Goal: Communication & Community: Ask a question

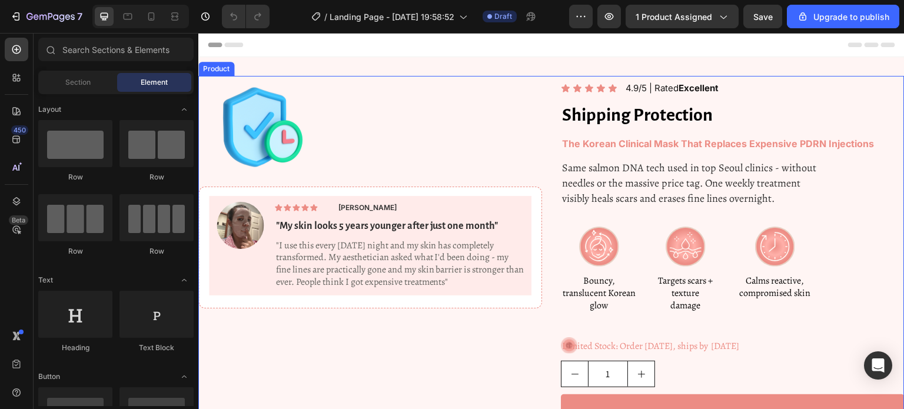
click at [547, 123] on div "Product Images Image Icon Icon Icon Icon Icon Icon List jess r. Text Block Row …" at bounding box center [551, 406] width 706 height 661
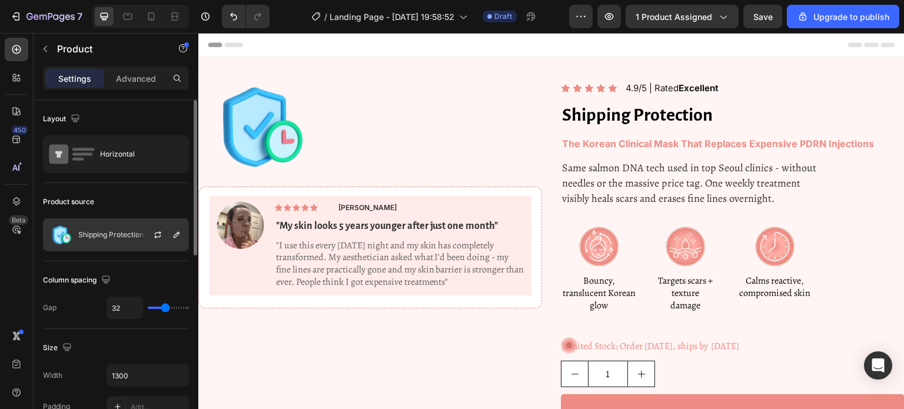
click at [129, 234] on p "Shipping Protection" at bounding box center [110, 235] width 65 height 8
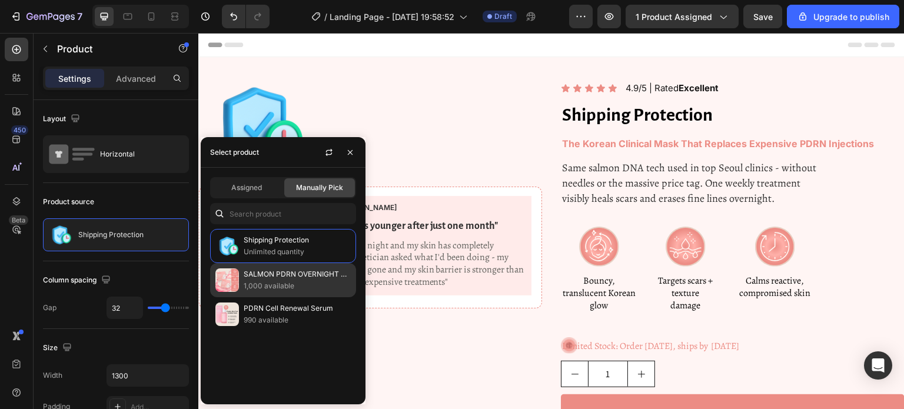
click at [281, 285] on p "1,000 available" at bounding box center [297, 286] width 107 height 12
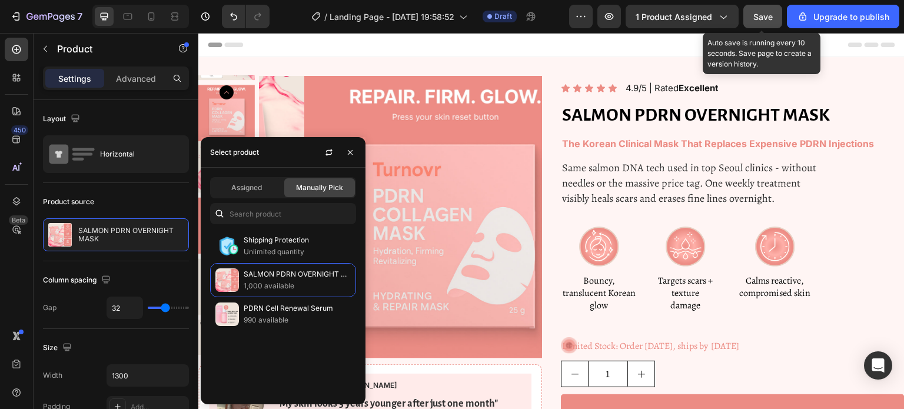
click at [770, 21] on span "Save" at bounding box center [762, 17] width 19 height 10
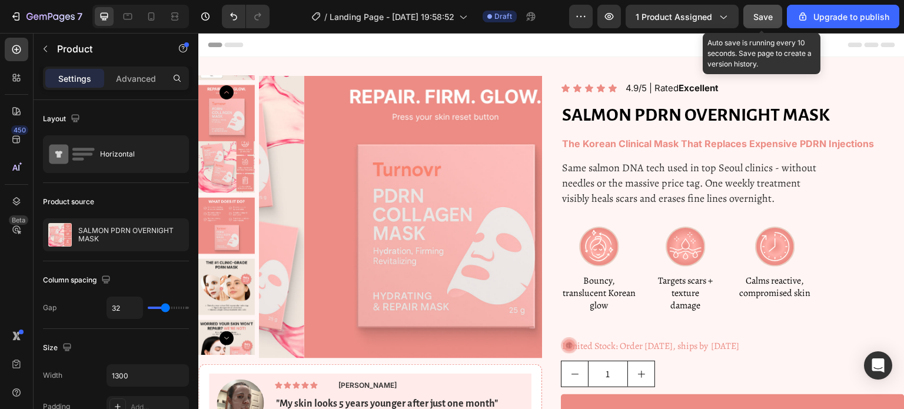
click at [760, 19] on span "Save" at bounding box center [762, 17] width 19 height 10
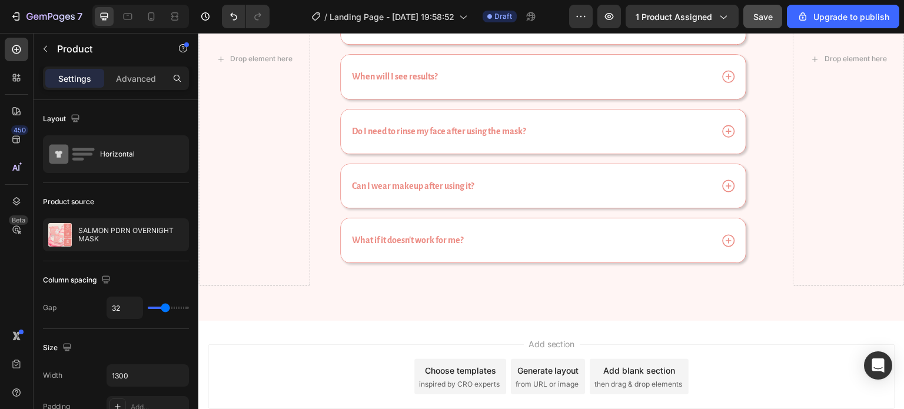
scroll to position [7390, 0]
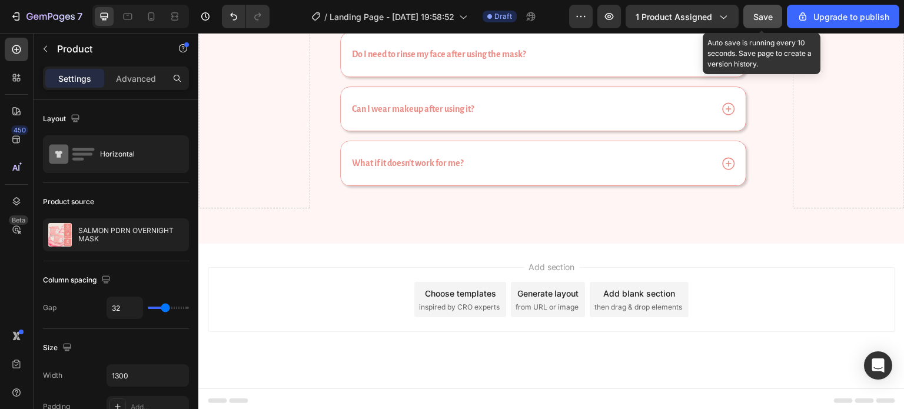
click at [765, 14] on span "Save" at bounding box center [762, 17] width 19 height 10
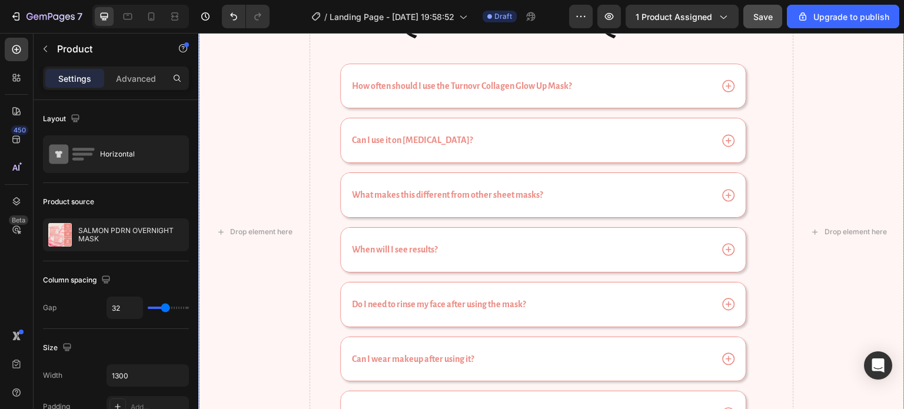
scroll to position [7135, 0]
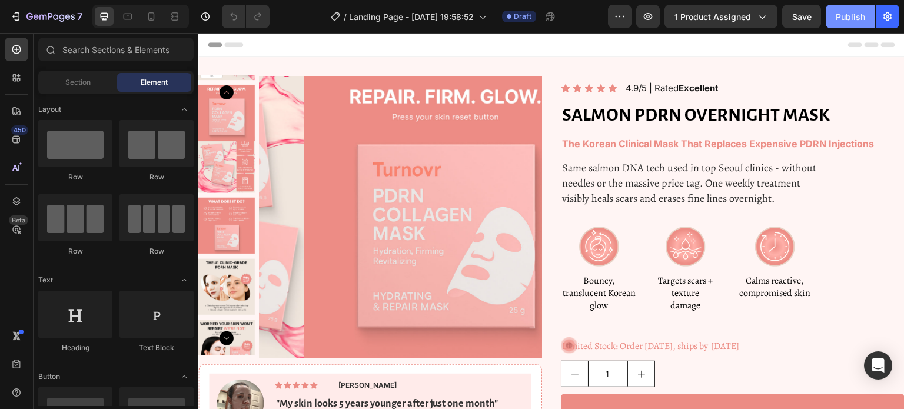
click at [838, 16] on div "Publish" at bounding box center [850, 17] width 29 height 12
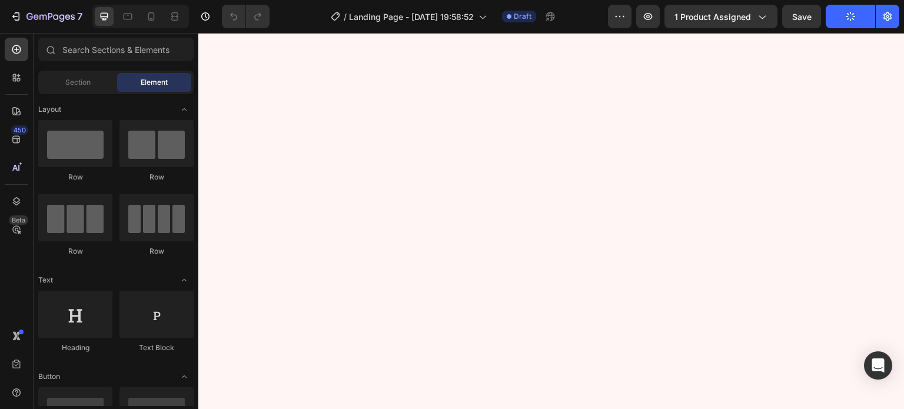
scroll to position [7390, 0]
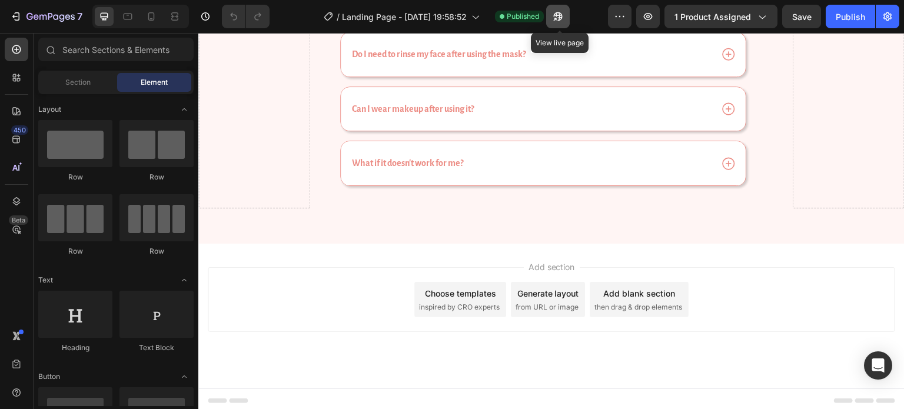
click at [556, 19] on icon "button" at bounding box center [554, 19] width 3 height 3
click at [556, 18] on icon "button" at bounding box center [554, 19] width 3 height 3
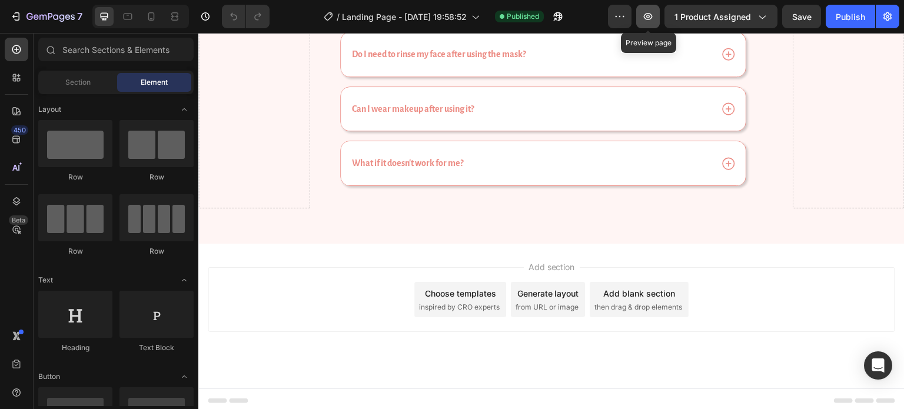
click at [653, 21] on icon "button" at bounding box center [648, 17] width 12 height 12
click at [880, 370] on icon "Open Intercom Messenger" at bounding box center [878, 365] width 14 height 15
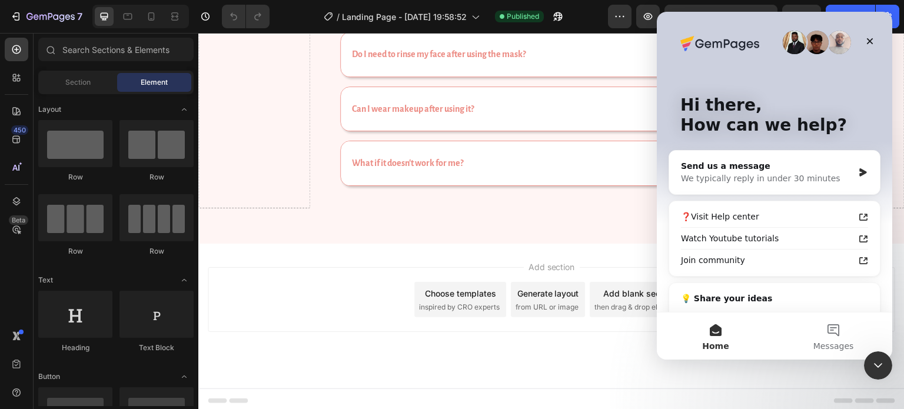
scroll to position [0, 0]
click at [755, 169] on div "Send us a message" at bounding box center [767, 166] width 172 height 12
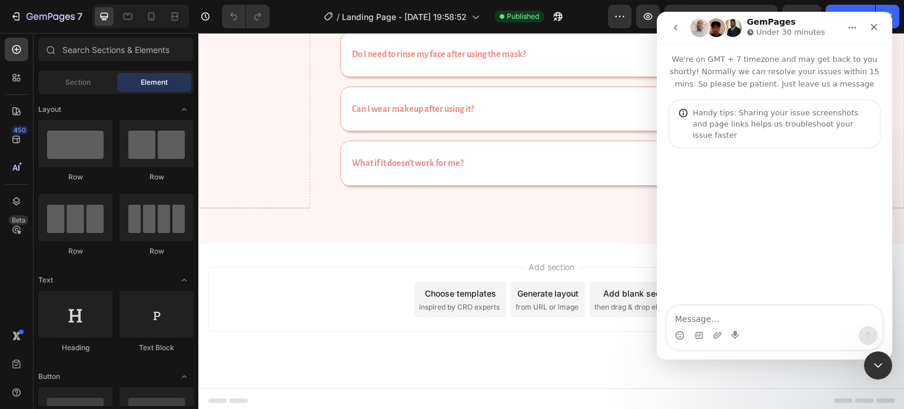
click at [704, 325] on textarea "Message…" at bounding box center [774, 316] width 215 height 20
type textarea "Hey"
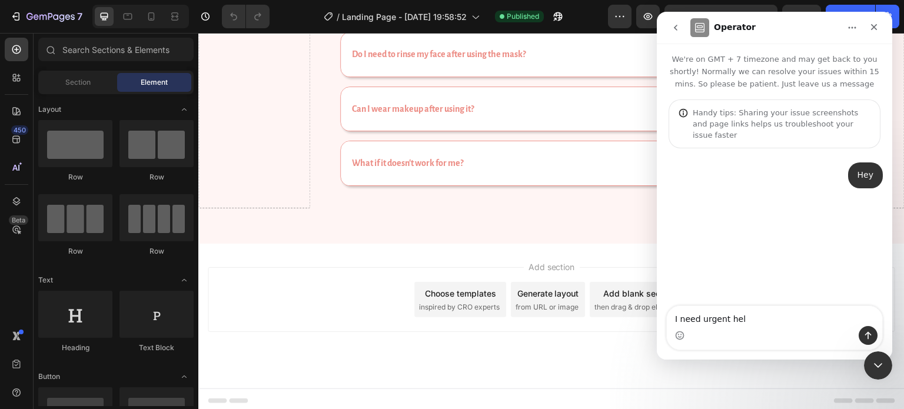
type textarea "I need urgent help"
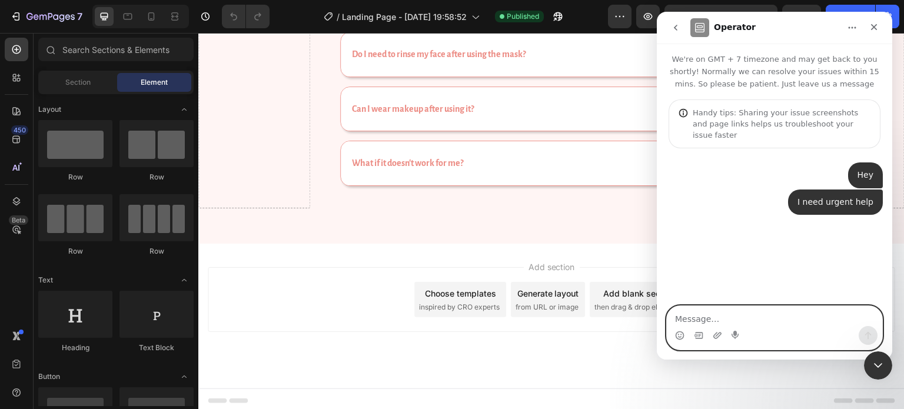
click at [715, 314] on textarea "Message…" at bounding box center [774, 316] width 215 height 20
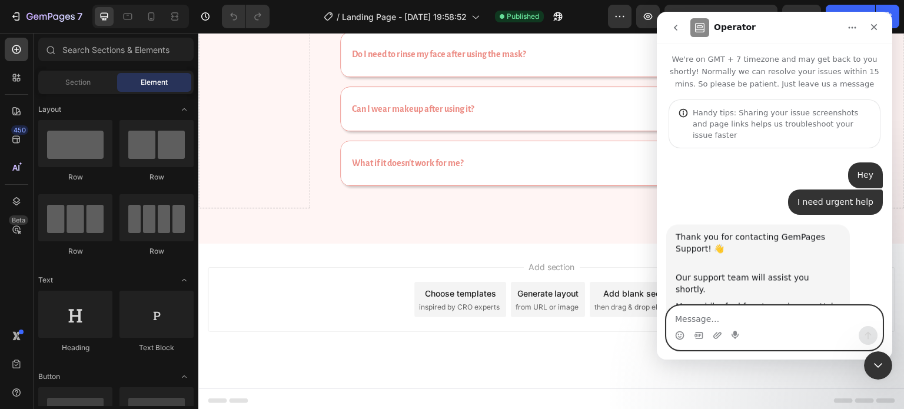
scroll to position [44, 0]
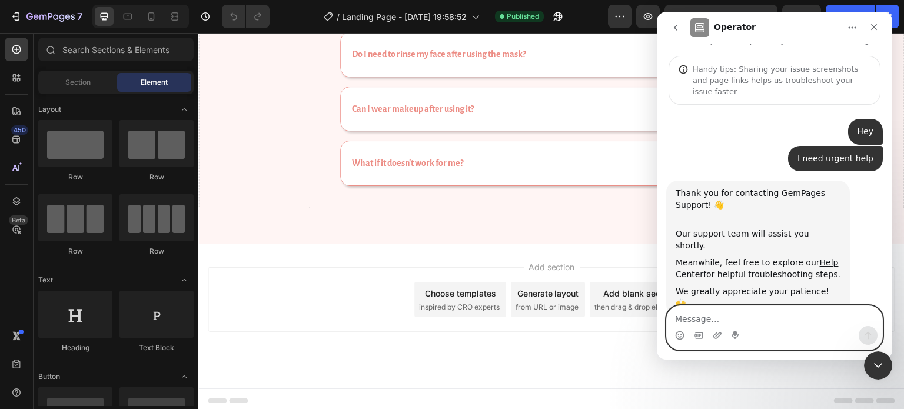
paste textarea "[URL][DOMAIN_NAME][DOMAIN_NAME]"
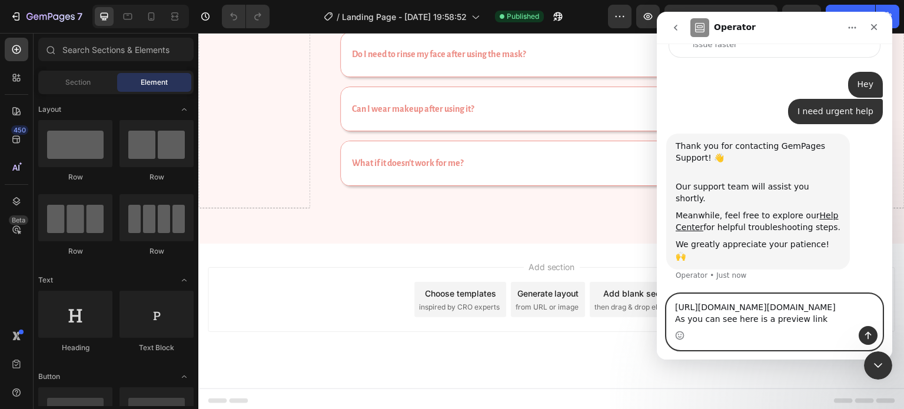
scroll to position [117, 0]
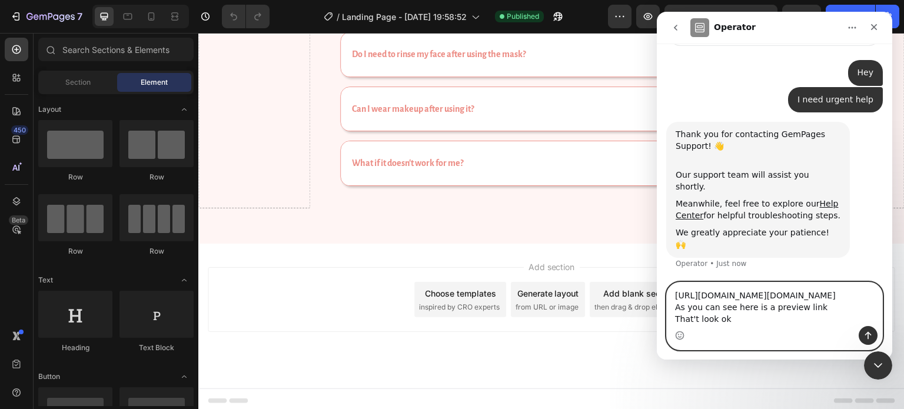
type textarea "https://turnovr.co/a/gempages?version=v7&shop_id=579666389711717124&theme_page_…"
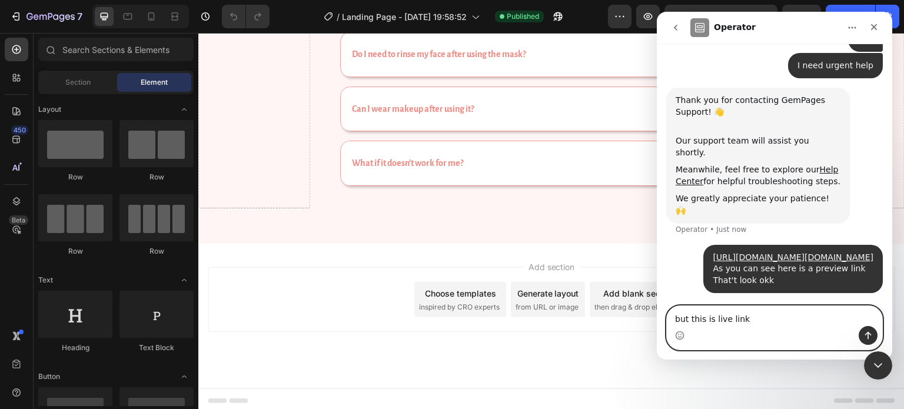
scroll to position [183, 0]
paste textarea "[URL][DOMAIN_NAME]"
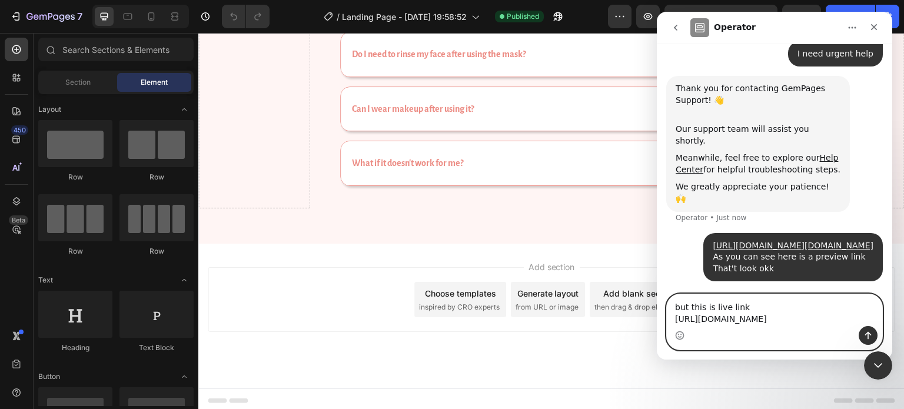
scroll to position [207, 0]
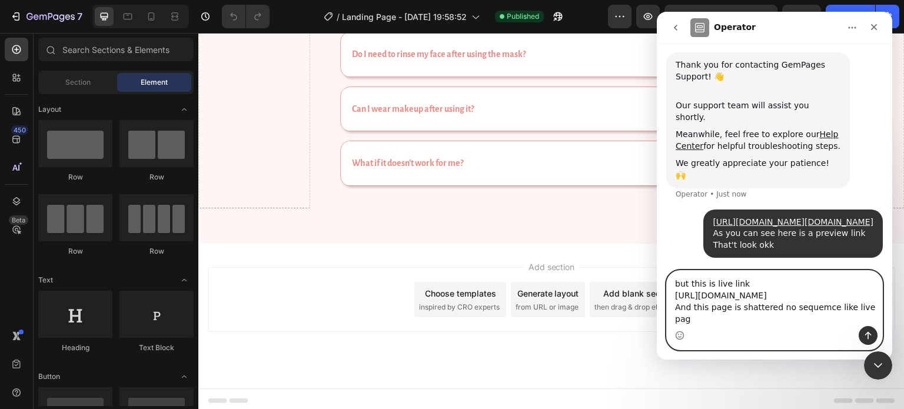
type textarea "but this is live link https://turnovr.co/products/pdrn-overnight-regeneration-m…"
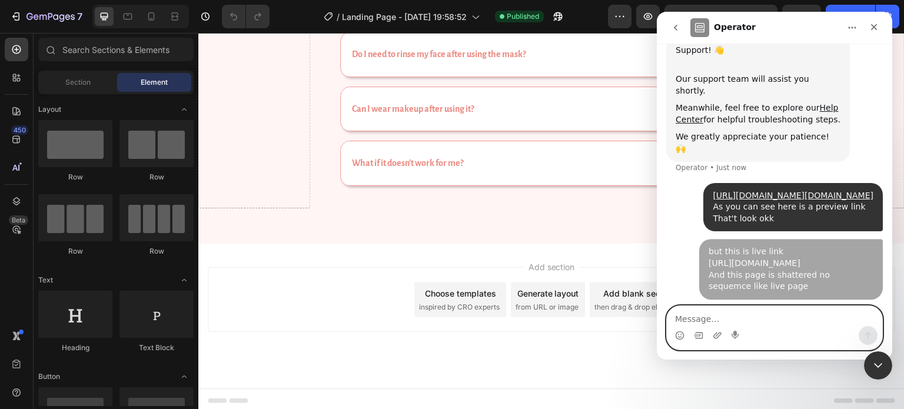
scroll to position [255, 0]
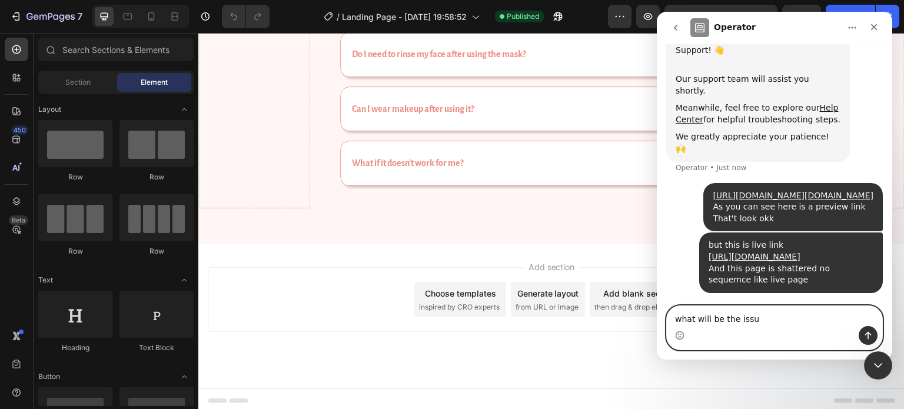
type textarea "what will be the issue"
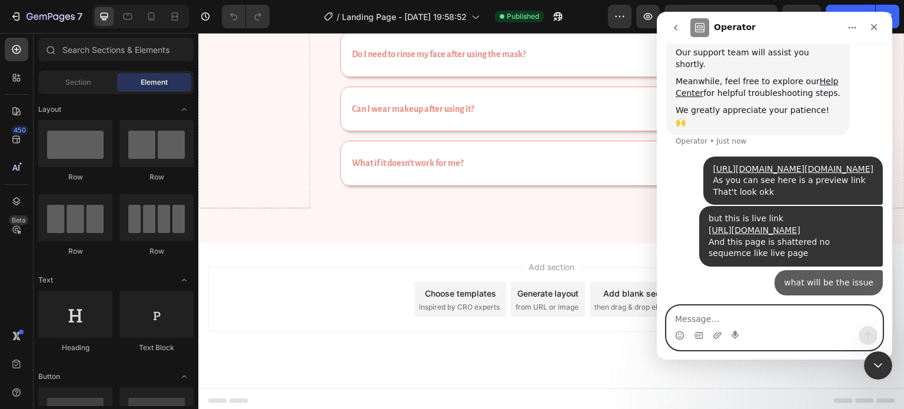
scroll to position [282, 0]
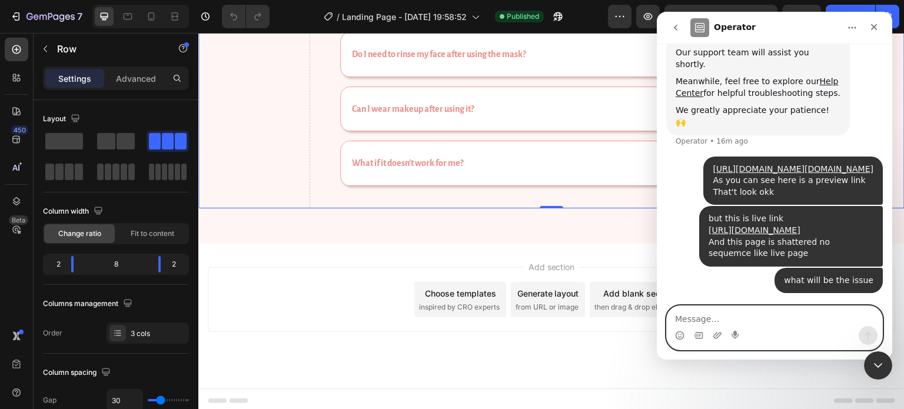
click at [714, 319] on textarea "Message…" at bounding box center [774, 316] width 215 height 20
type textarea "i need urgent help"
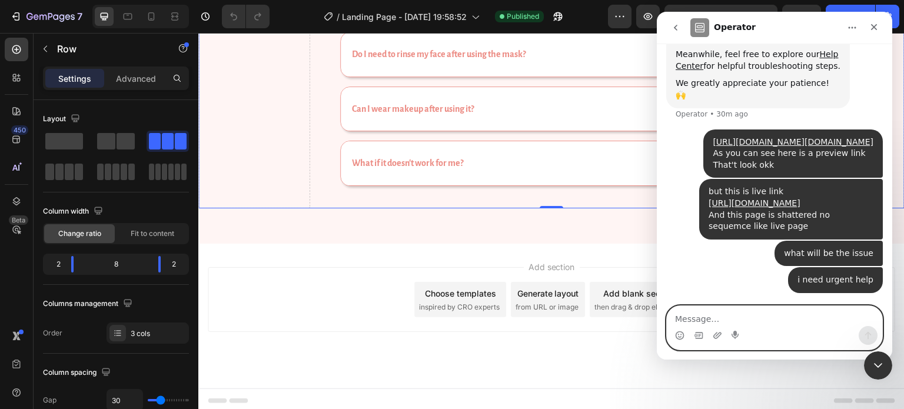
scroll to position [0, 0]
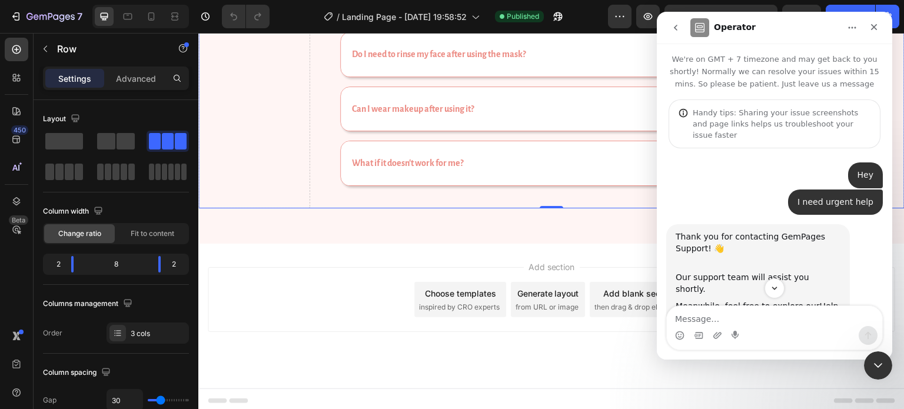
click at [674, 29] on icon "go back" at bounding box center [675, 27] width 9 height 9
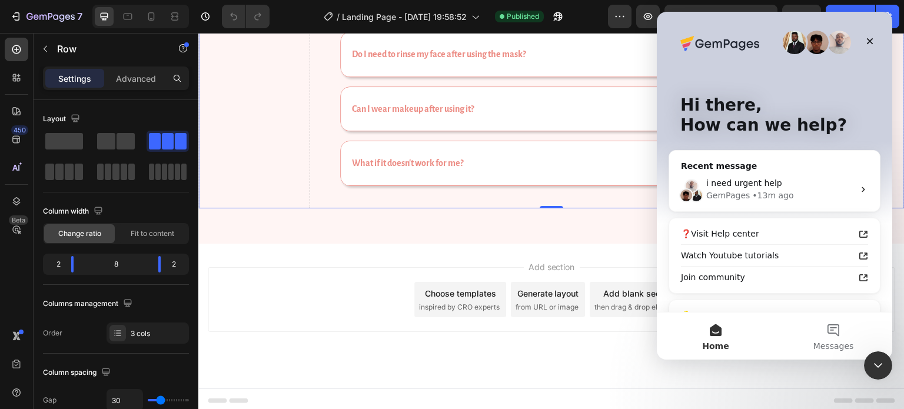
click at [787, 49] on img "Intercom messenger" at bounding box center [795, 43] width 24 height 24
click at [790, 42] on img "Intercom messenger" at bounding box center [795, 43] width 24 height 24
drag, startPoint x: 790, startPoint y: 42, endPoint x: 755, endPoint y: 350, distance: 309.7
click at [755, 350] on div "Hi there, How can we help? Recent message i need urgent help GemPages • 13m ago…" at bounding box center [774, 186] width 235 height 348
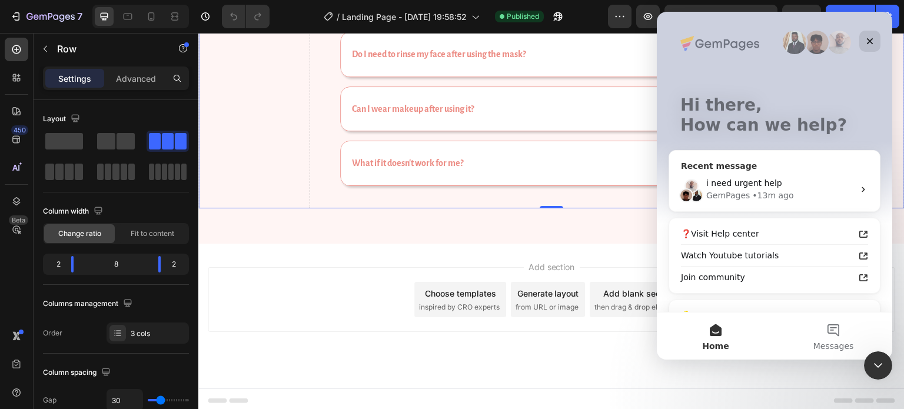
scroll to position [69, 0]
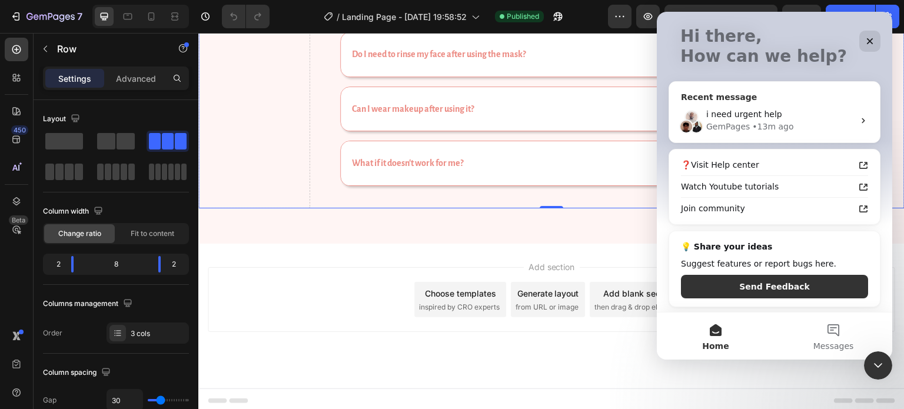
click at [775, 111] on div "i need urgent help" at bounding box center [780, 114] width 148 height 12
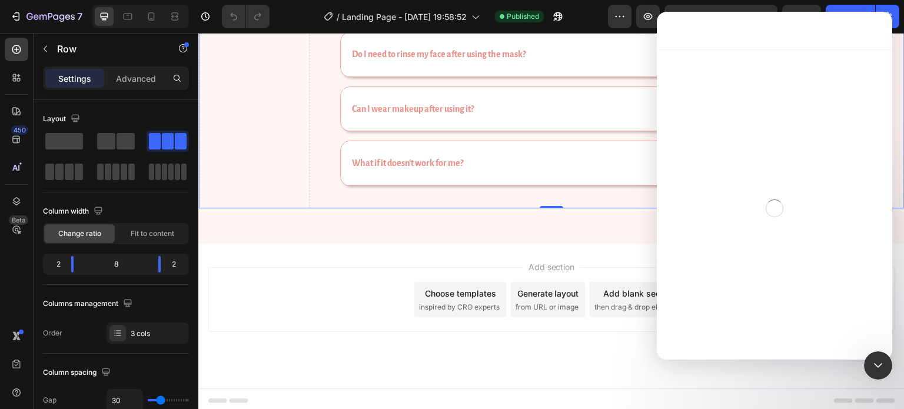
click at [775, 111] on div "Intercom messenger" at bounding box center [774, 207] width 235 height 317
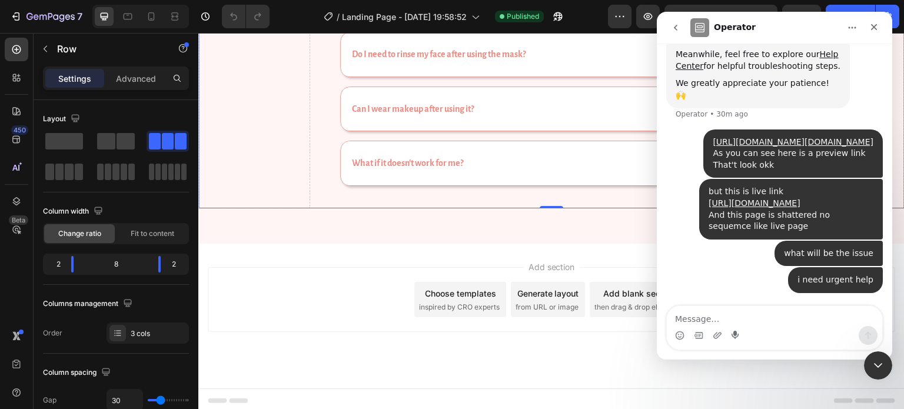
scroll to position [309, 0]
click at [729, 324] on textarea "Message…" at bounding box center [774, 316] width 215 height 20
type textarea "Hey [PERSON_NAME] respond me please."
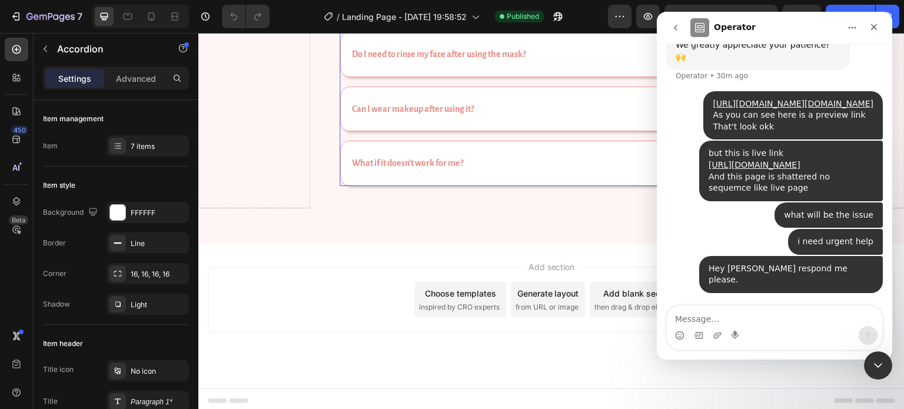
click at [628, 64] on div "Do I need to rinse my face after using the mask?" at bounding box center [543, 54] width 405 height 44
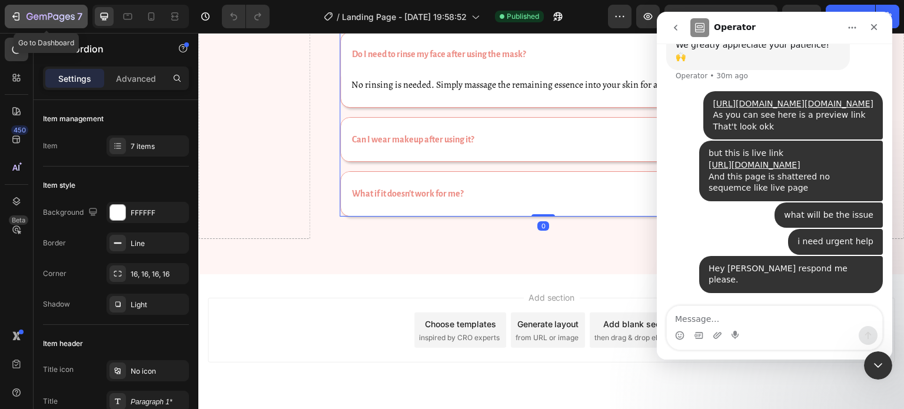
click at [24, 13] on div "7" at bounding box center [46, 16] width 72 height 14
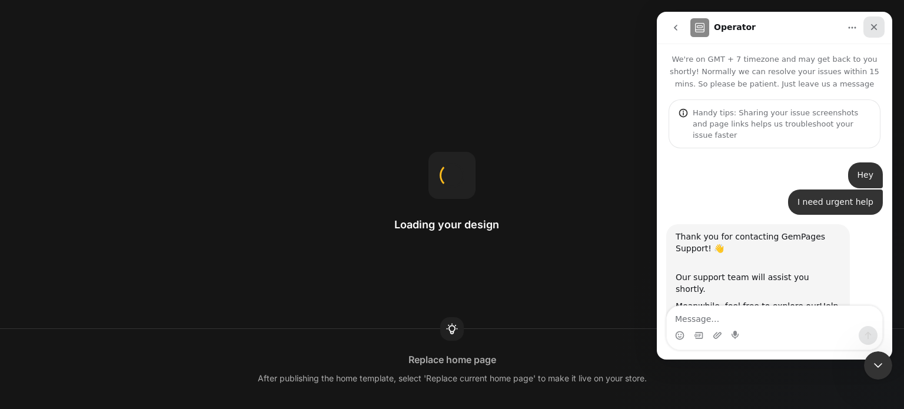
scroll to position [336, 0]
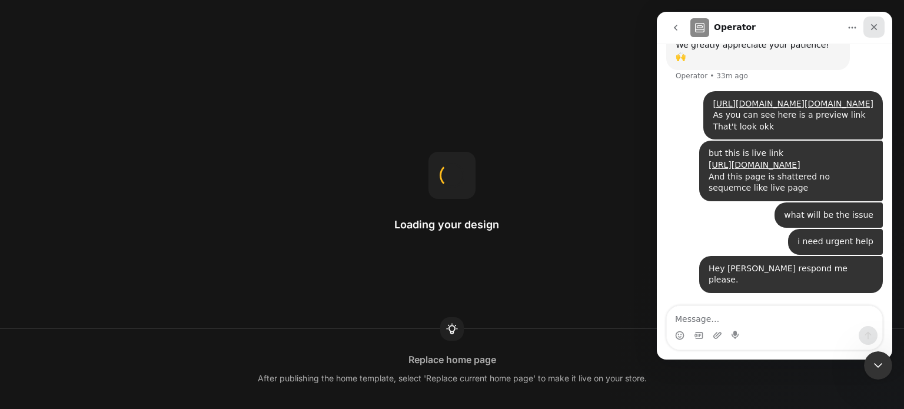
click at [878, 33] on div "Close" at bounding box center [873, 26] width 21 height 21
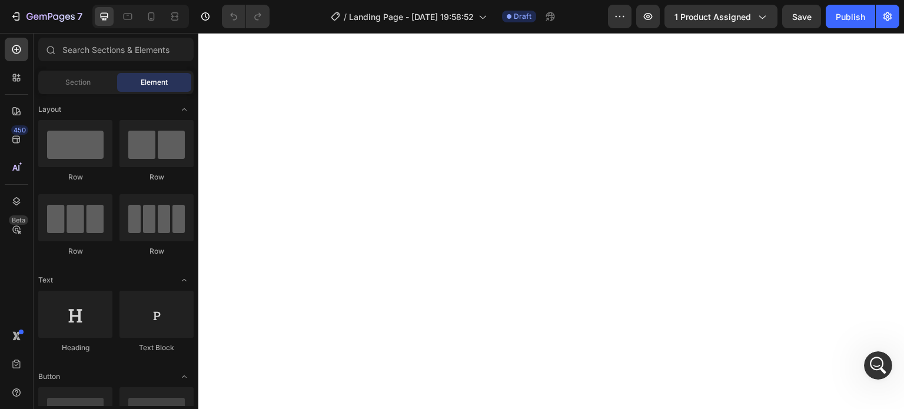
scroll to position [0, 0]
click at [878, 364] on icon "Open Intercom Messenger" at bounding box center [876, 363] width 19 height 19
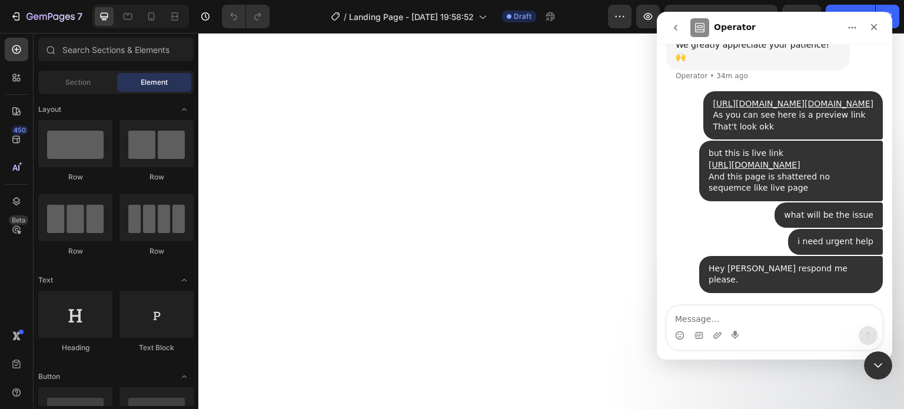
scroll to position [336, 0]
click at [595, 14] on div "/ Landing Page - [DATE] 19:58:52 Draft" at bounding box center [443, 17] width 329 height 24
click at [876, 366] on icon "Close Intercom Messenger" at bounding box center [876, 364] width 14 height 14
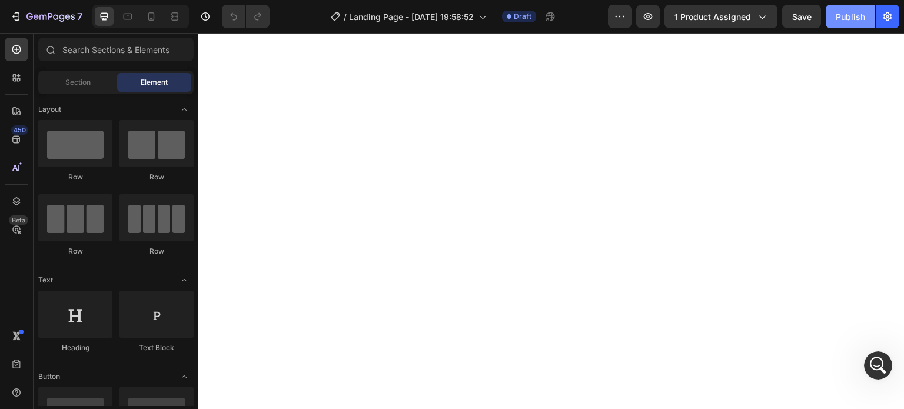
click at [850, 17] on div "Publish" at bounding box center [850, 17] width 29 height 12
click at [758, 16] on icon "button" at bounding box center [761, 17] width 12 height 12
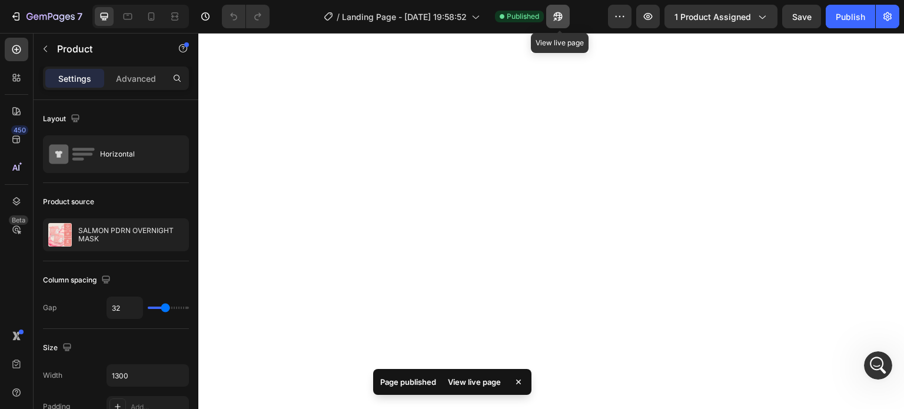
click at [560, 16] on icon "button" at bounding box center [558, 17] width 12 height 12
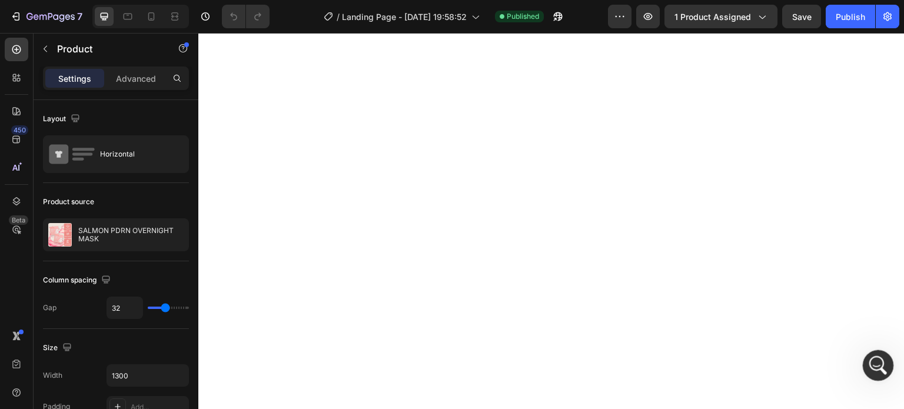
click at [871, 357] on icon "Open Intercom Messenger" at bounding box center [876, 363] width 19 height 19
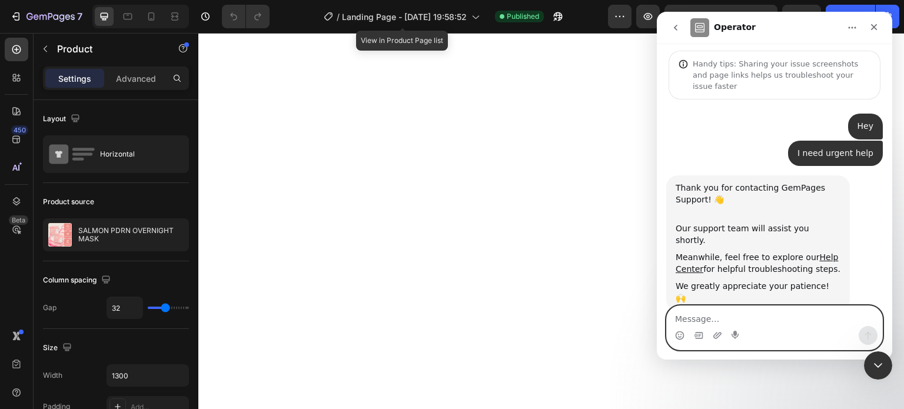
scroll to position [0, 0]
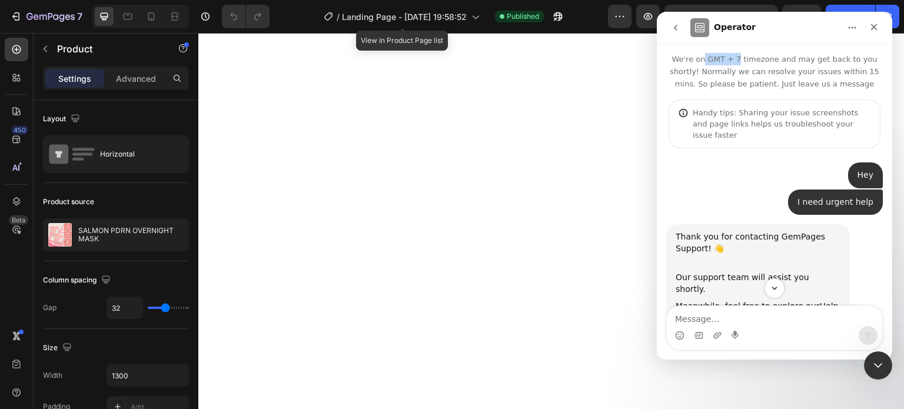
drag, startPoint x: 711, startPoint y: 61, endPoint x: 743, endPoint y: 57, distance: 32.6
click at [743, 57] on p "We're on GMT + 7 timezone and may get back to you shortly! Normally we can reso…" at bounding box center [774, 67] width 235 height 46
copy p "GMT + 7"
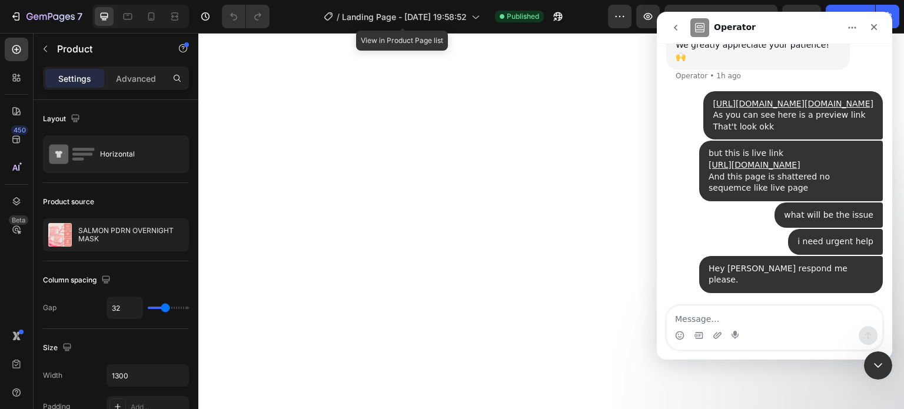
click at [683, 28] on button "go back" at bounding box center [675, 27] width 22 height 22
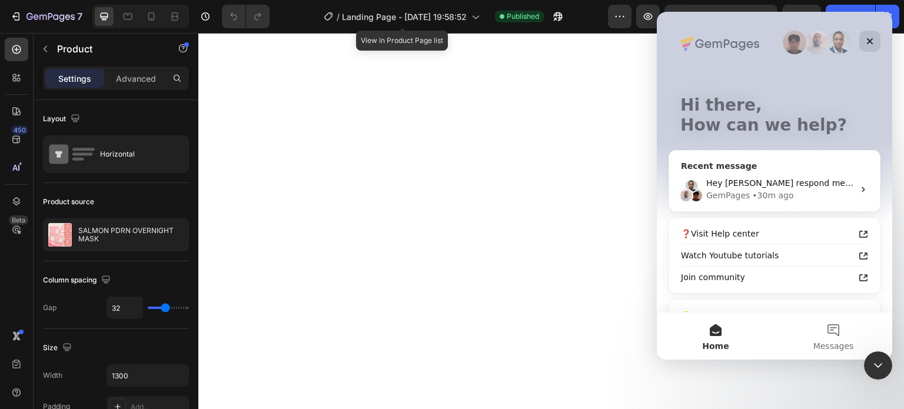
scroll to position [69, 0]
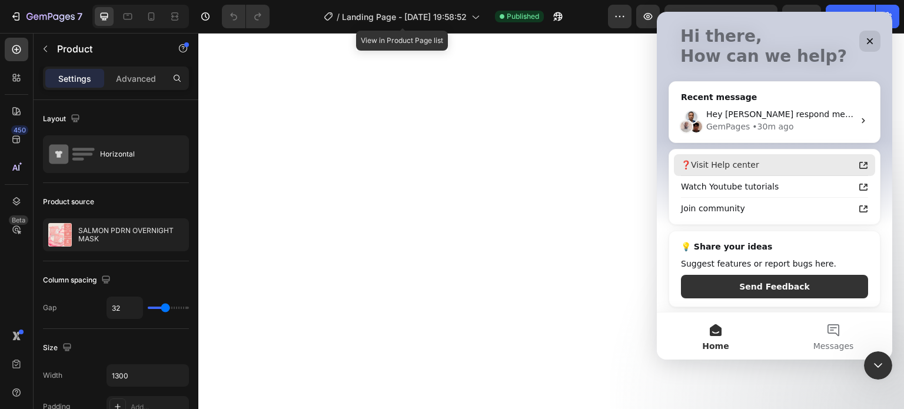
click at [851, 163] on div "❓Visit Help center" at bounding box center [774, 165] width 201 height 22
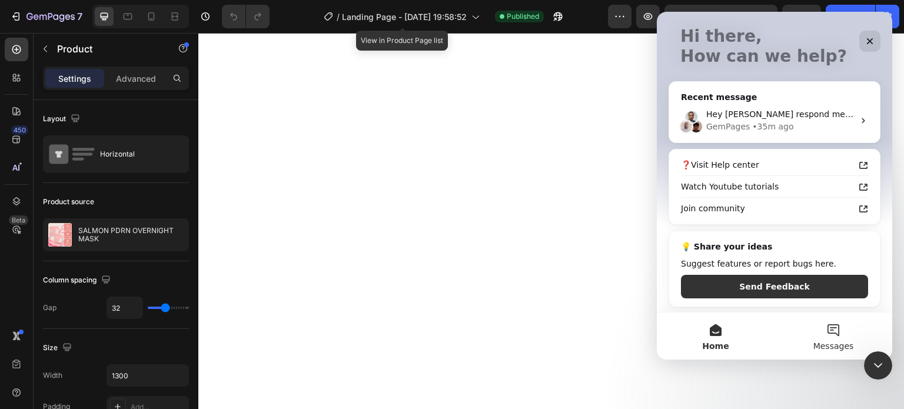
click at [833, 334] on button "Messages" at bounding box center [833, 335] width 118 height 47
click at [833, 334] on main "Hi there, How can we help? Recent message Hey [PERSON_NAME] respond me please. …" at bounding box center [774, 186] width 235 height 348
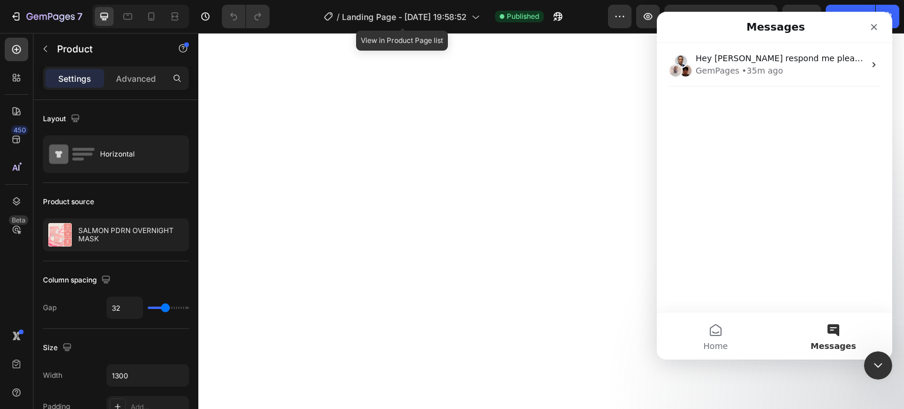
click at [833, 334] on button "Messages" at bounding box center [833, 335] width 118 height 47
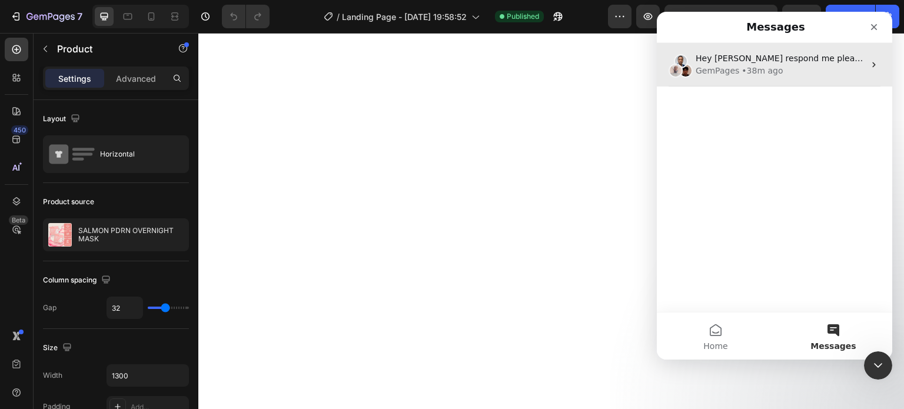
click at [792, 52] on div "Hey [PERSON_NAME] respond me please." at bounding box center [779, 58] width 169 height 12
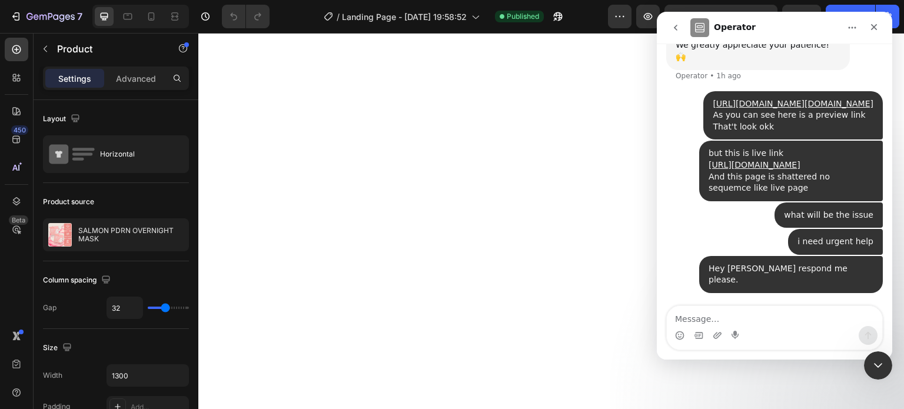
scroll to position [336, 0]
click at [702, 23] on img "Intercom messenger" at bounding box center [699, 27] width 19 height 19
click at [717, 29] on h1 "Operator" at bounding box center [735, 27] width 42 height 9
click at [675, 29] on icon "go back" at bounding box center [675, 27] width 9 height 9
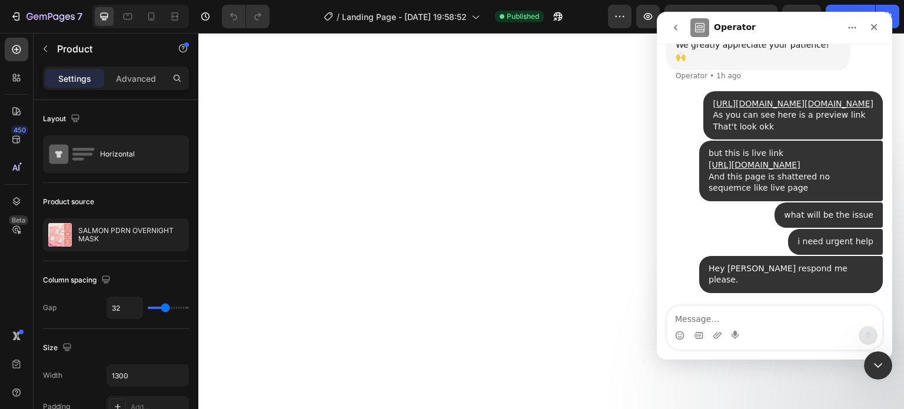
scroll to position [0, 0]
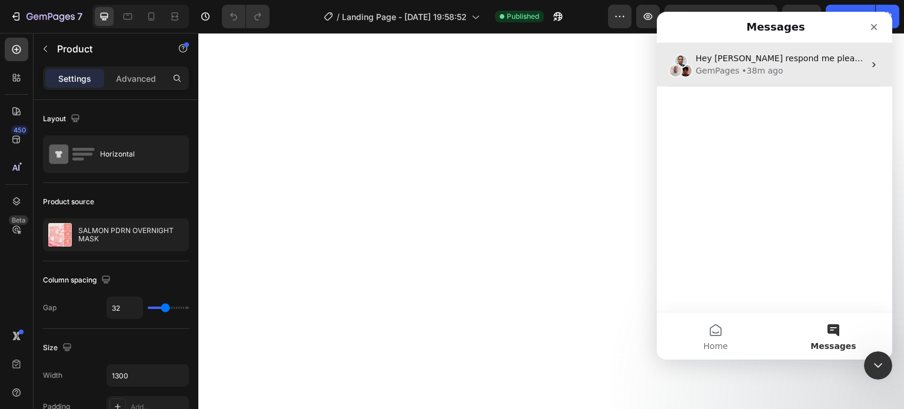
click at [781, 66] on div "GemPages • 38m ago" at bounding box center [779, 71] width 169 height 12
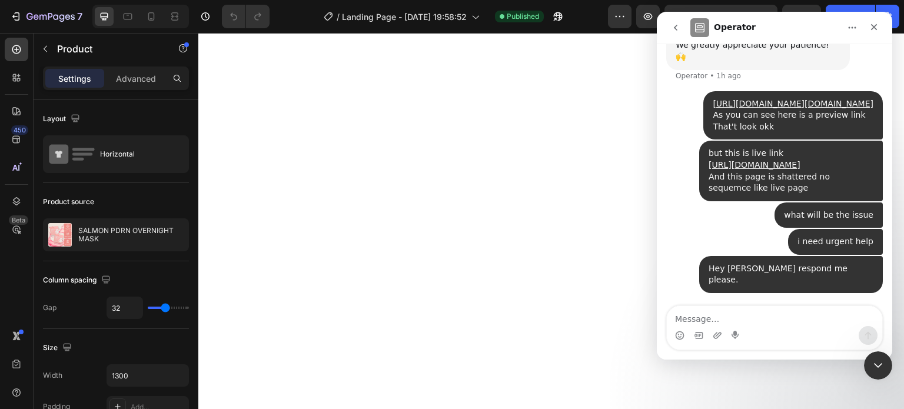
scroll to position [336, 0]
click at [876, 22] on icon "Close" at bounding box center [873, 26] width 9 height 9
